Goal: Information Seeking & Learning: Learn about a topic

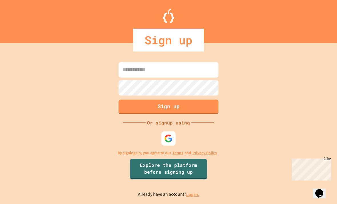
click at [174, 143] on div at bounding box center [169, 138] width 14 height 14
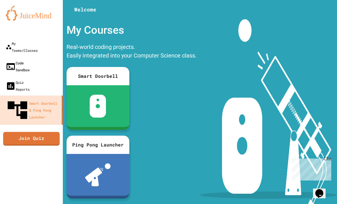
click at [40, 57] on link "Code Sandbox" at bounding box center [31, 66] width 63 height 19
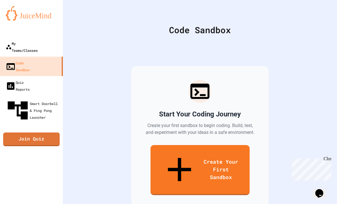
click at [48, 46] on link "My Teams/Classes" at bounding box center [31, 46] width 63 height 19
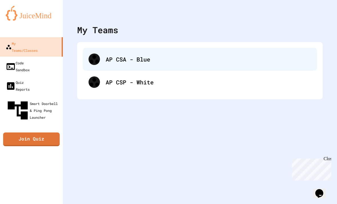
click at [158, 60] on div "AP CSA - Blue" at bounding box center [209, 59] width 206 height 9
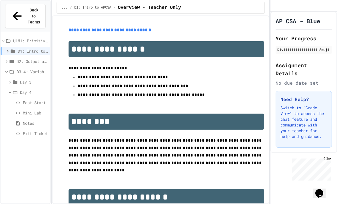
click at [18, 80] on icon at bounding box center [15, 82] width 5 height 5
click at [23, 130] on span "Day 4" at bounding box center [34, 133] width 28 height 6
click at [27, 120] on span "Exit Ticket" at bounding box center [35, 123] width 25 height 6
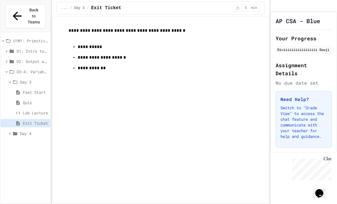
click at [27, 110] on span "Lab Lecture" at bounding box center [35, 113] width 25 height 6
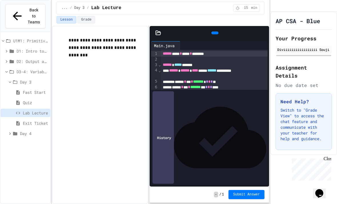
click at [31, 100] on span "Quiz" at bounding box center [35, 103] width 25 height 6
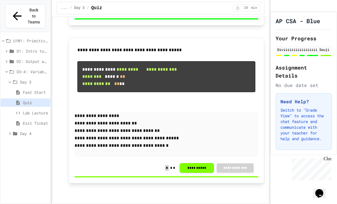
scroll to position [813, 0]
click at [193, 173] on button "**********" at bounding box center [197, 168] width 34 height 10
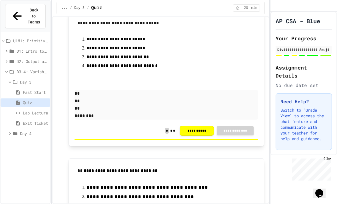
scroll to position [333, 0]
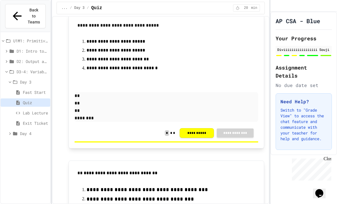
click at [199, 138] on button "**********" at bounding box center [197, 133] width 34 height 10
click at [198, 138] on button "**********" at bounding box center [197, 133] width 34 height 10
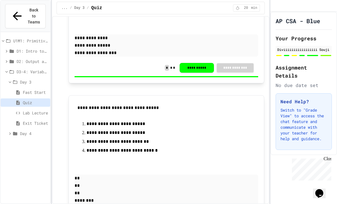
scroll to position [253, 0]
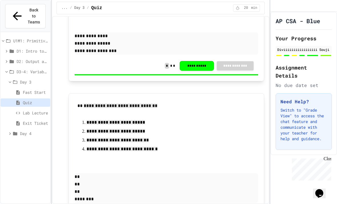
click at [34, 130] on span "Day 4" at bounding box center [34, 133] width 28 height 6
click at [39, 161] on span "Notes" at bounding box center [35, 164] width 25 height 6
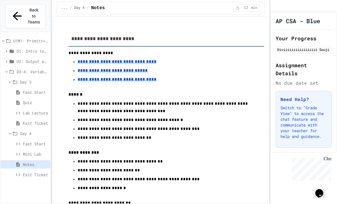
scroll to position [23, 0]
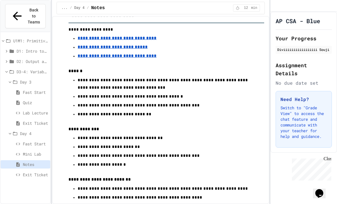
click at [38, 170] on div "Exit Ticket" at bounding box center [26, 174] width 50 height 8
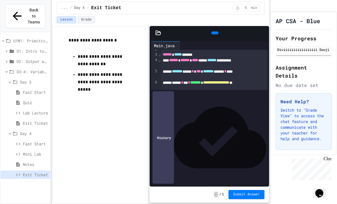
scroll to position [10, 0]
click at [45, 141] on span "Fast Start" at bounding box center [35, 144] width 25 height 6
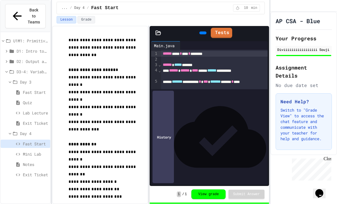
click at [25, 100] on span "Quiz" at bounding box center [35, 103] width 25 height 6
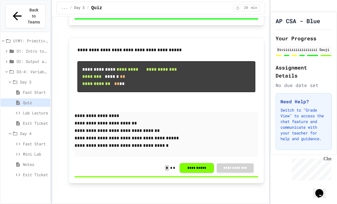
scroll to position [805, 0]
